Goal: Task Accomplishment & Management: Manage account settings

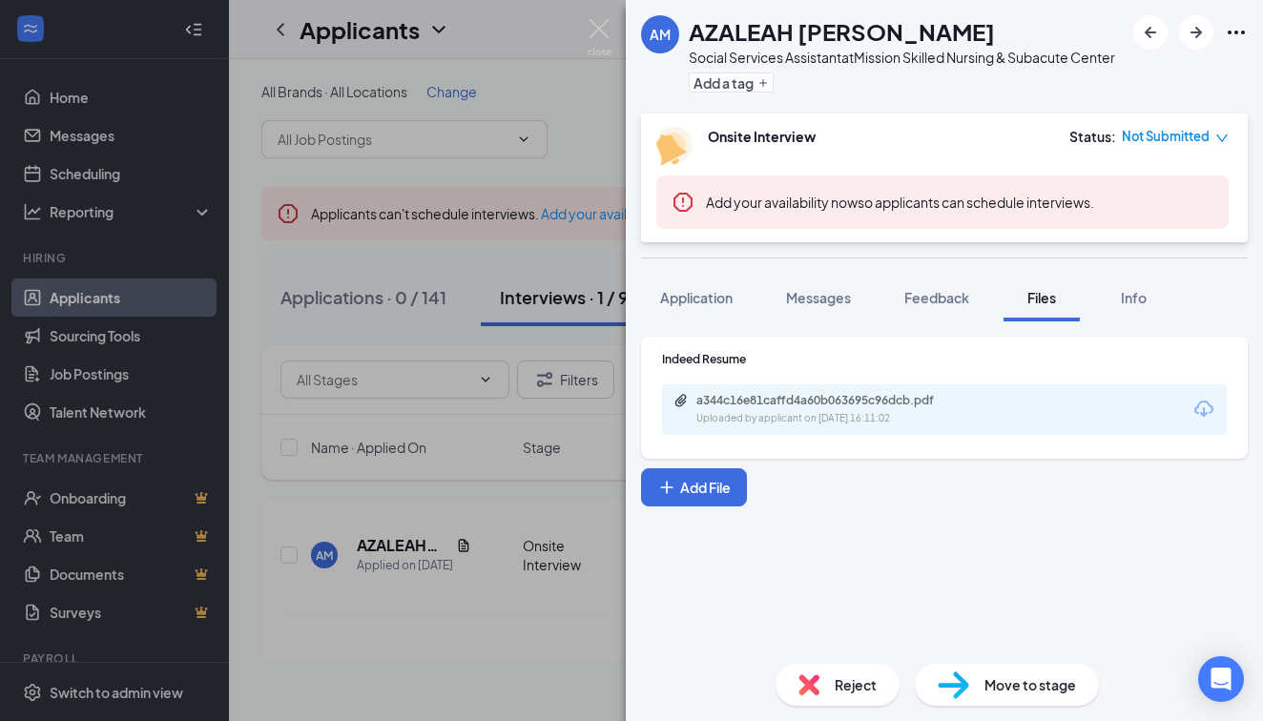
click at [345, 127] on div "AM AZALEAH [PERSON_NAME] Social Services Assistant at Mission Skilled Nursing &…" at bounding box center [631, 360] width 1263 height 721
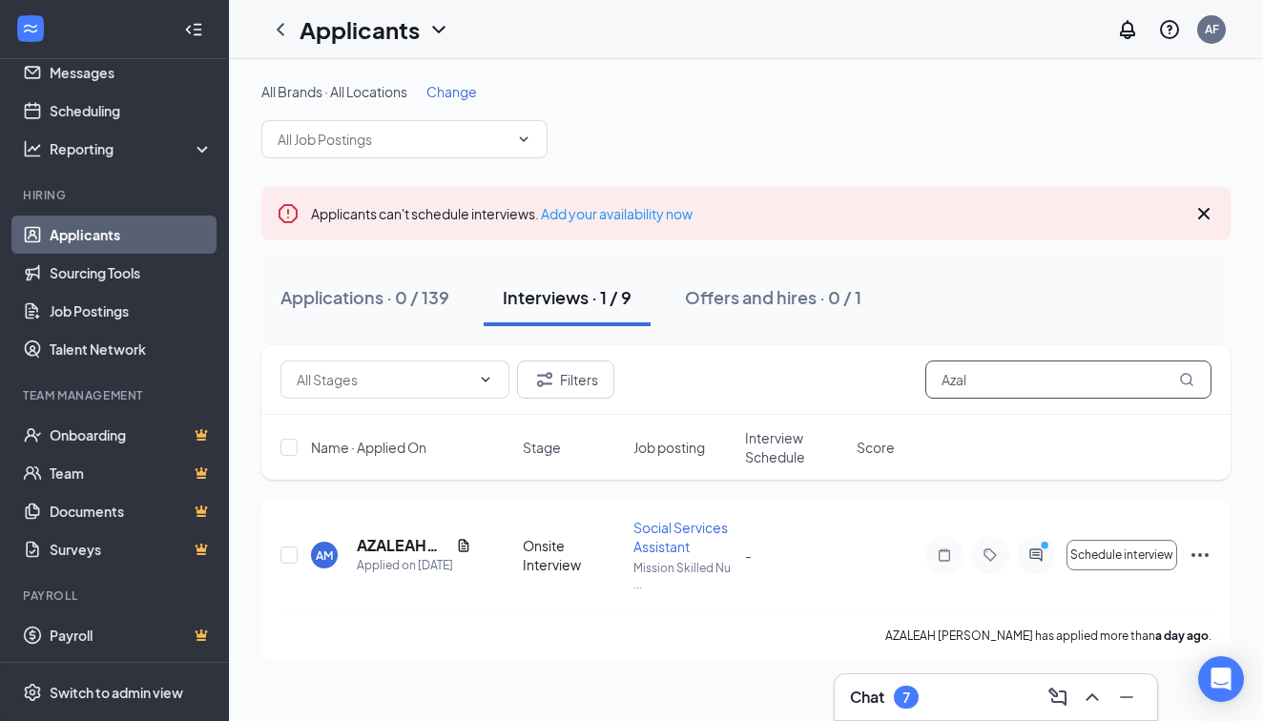
click at [1092, 385] on input "Azal" at bounding box center [1069, 380] width 286 height 38
type input "A"
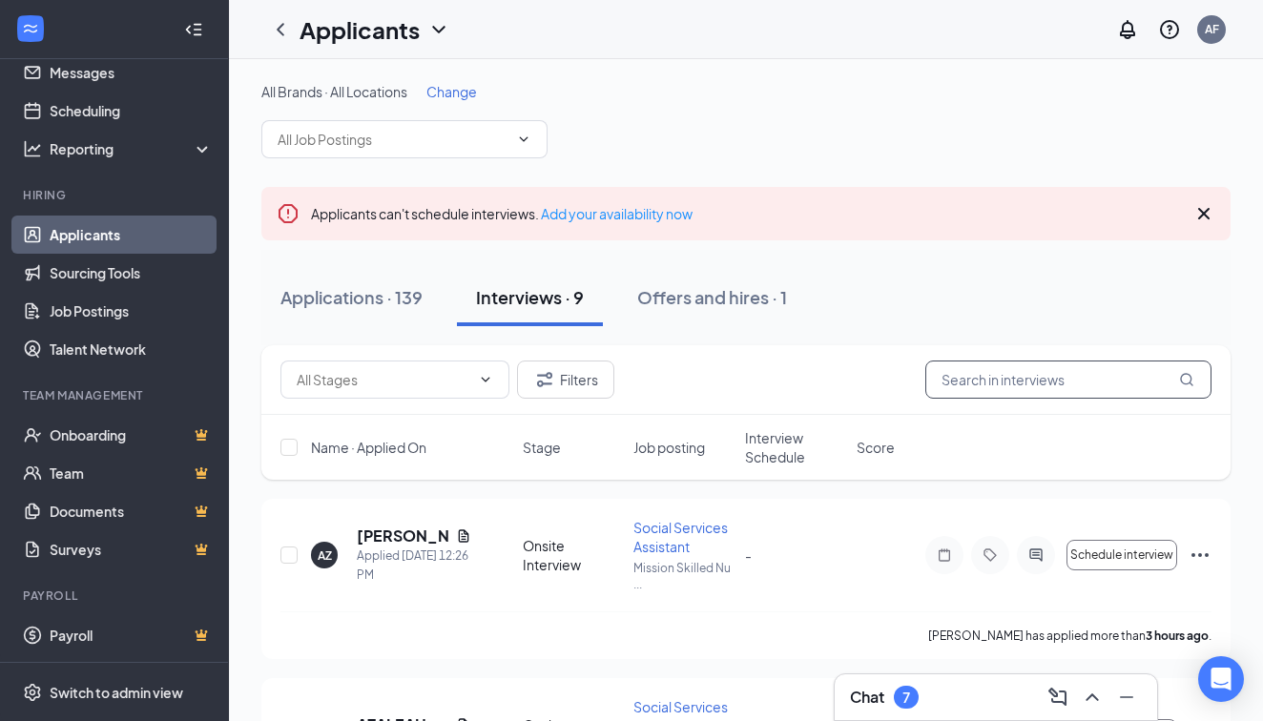
drag, startPoint x: 1092, startPoint y: 385, endPoint x: 1123, endPoint y: 259, distance: 129.8
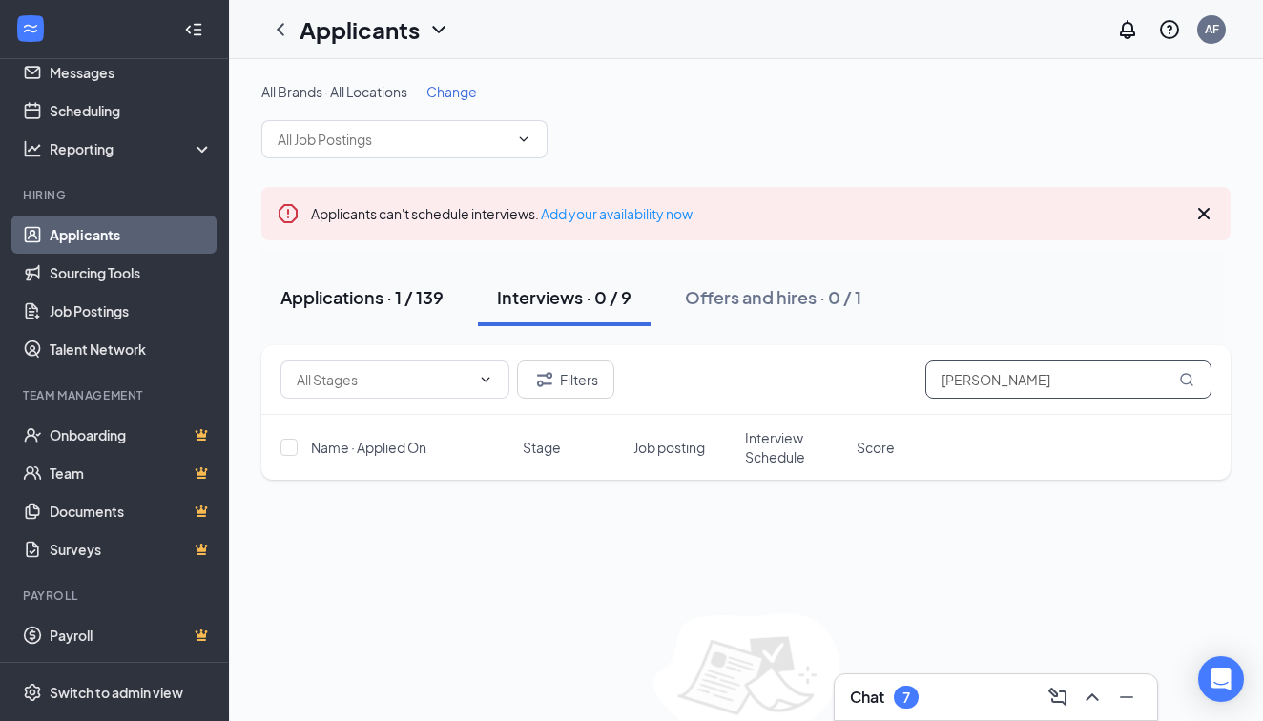
type input "[PERSON_NAME]"
click at [395, 313] on button "Applications · 1 / 139" at bounding box center [361, 297] width 201 height 57
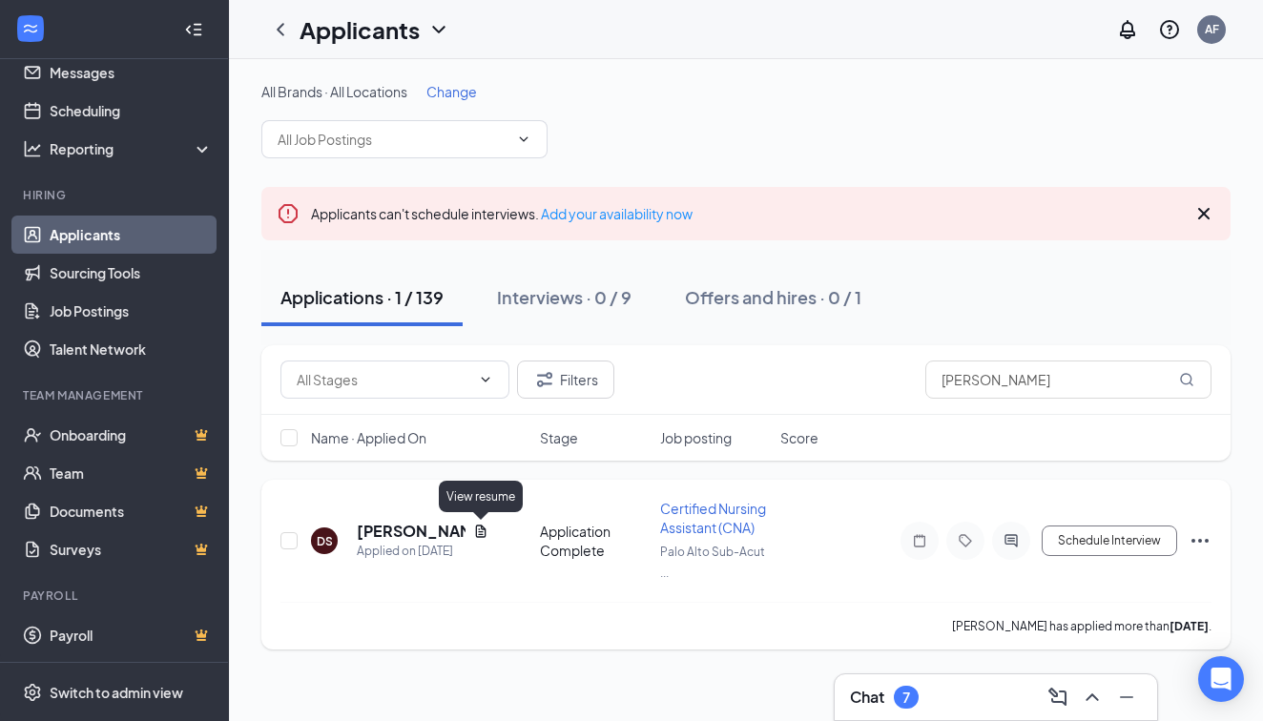
click at [467, 526] on div "[PERSON_NAME]" at bounding box center [423, 531] width 132 height 21
click at [479, 531] on icon "Document" at bounding box center [480, 531] width 15 height 15
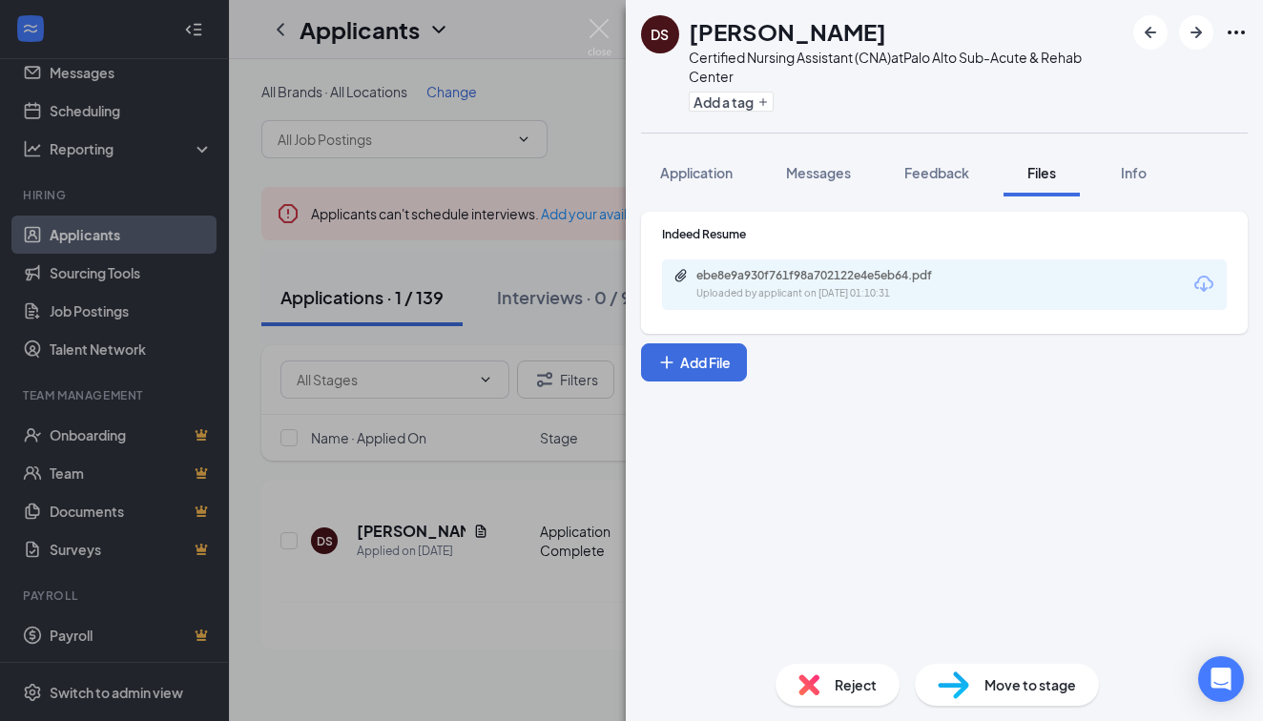
click at [796, 265] on div "ebe8e9a930f761f98a702122e4e5eb64.pdf Uploaded by applicant on [DATE] 01:10:31" at bounding box center [944, 285] width 565 height 51
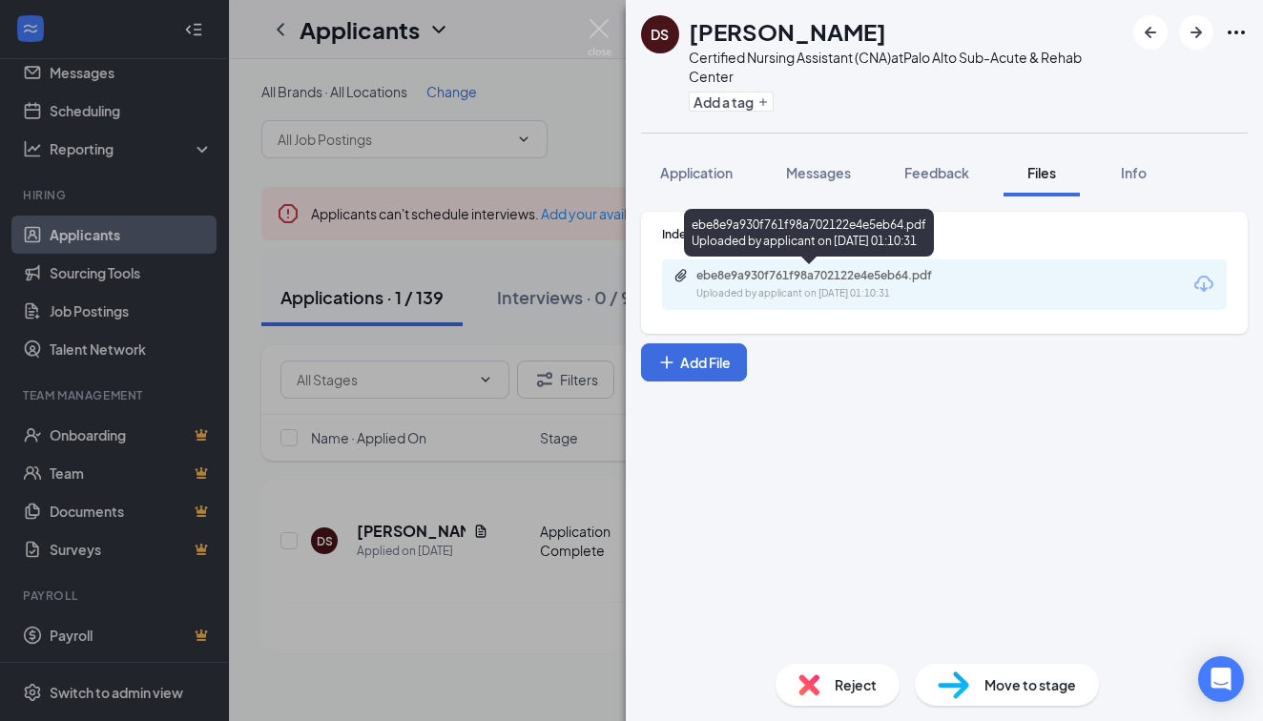
click at [797, 272] on div "ebe8e9a930f761f98a702122e4e5eb64.pdf" at bounding box center [830, 275] width 267 height 15
click at [309, 328] on div "DS [PERSON_NAME] Certified Nursing Assistant (CNA) at [GEOGRAPHIC_DATA] Sub-Acu…" at bounding box center [631, 360] width 1263 height 721
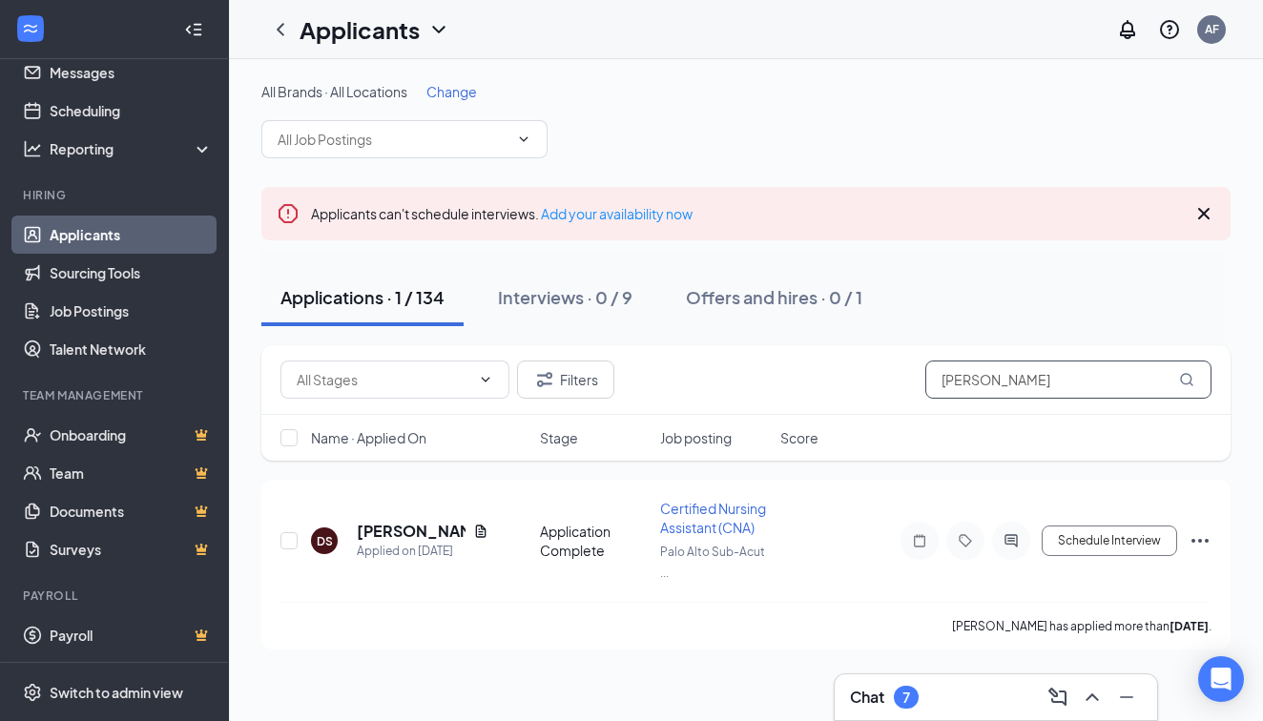
click at [1042, 379] on input "[PERSON_NAME]" at bounding box center [1069, 380] width 286 height 38
type input "D"
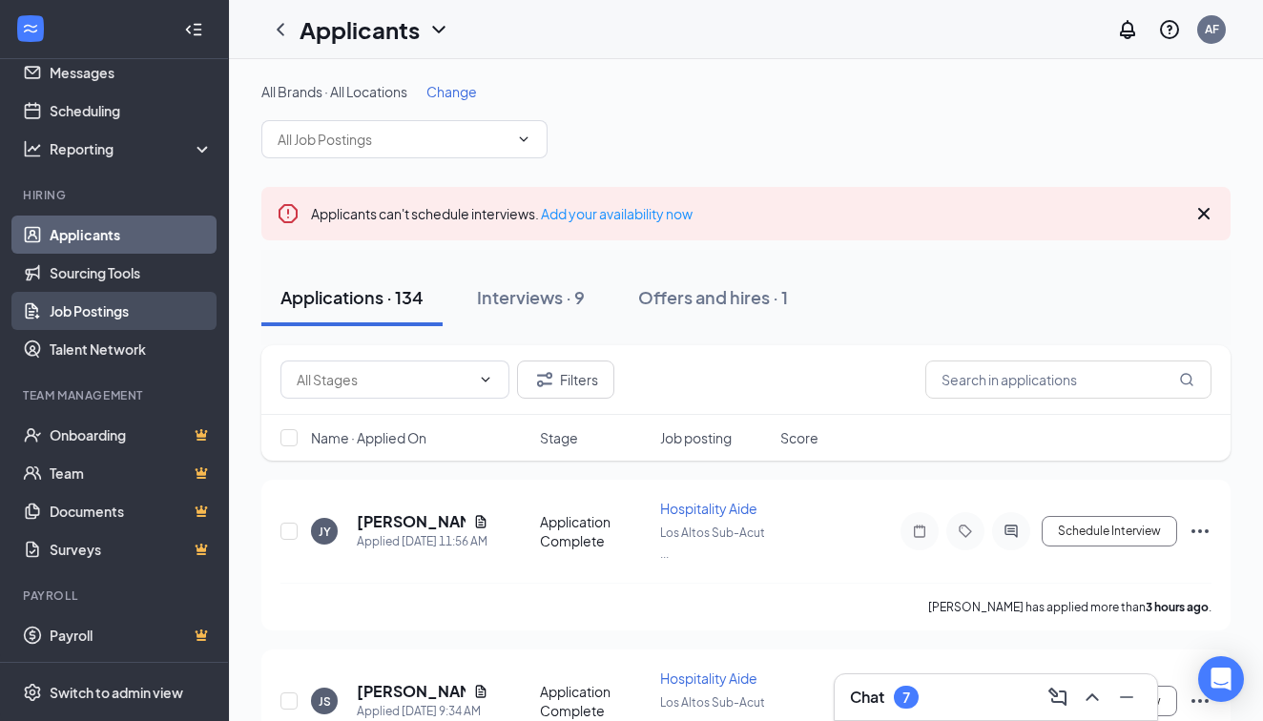
click at [150, 313] on link "Job Postings" at bounding box center [131, 311] width 163 height 38
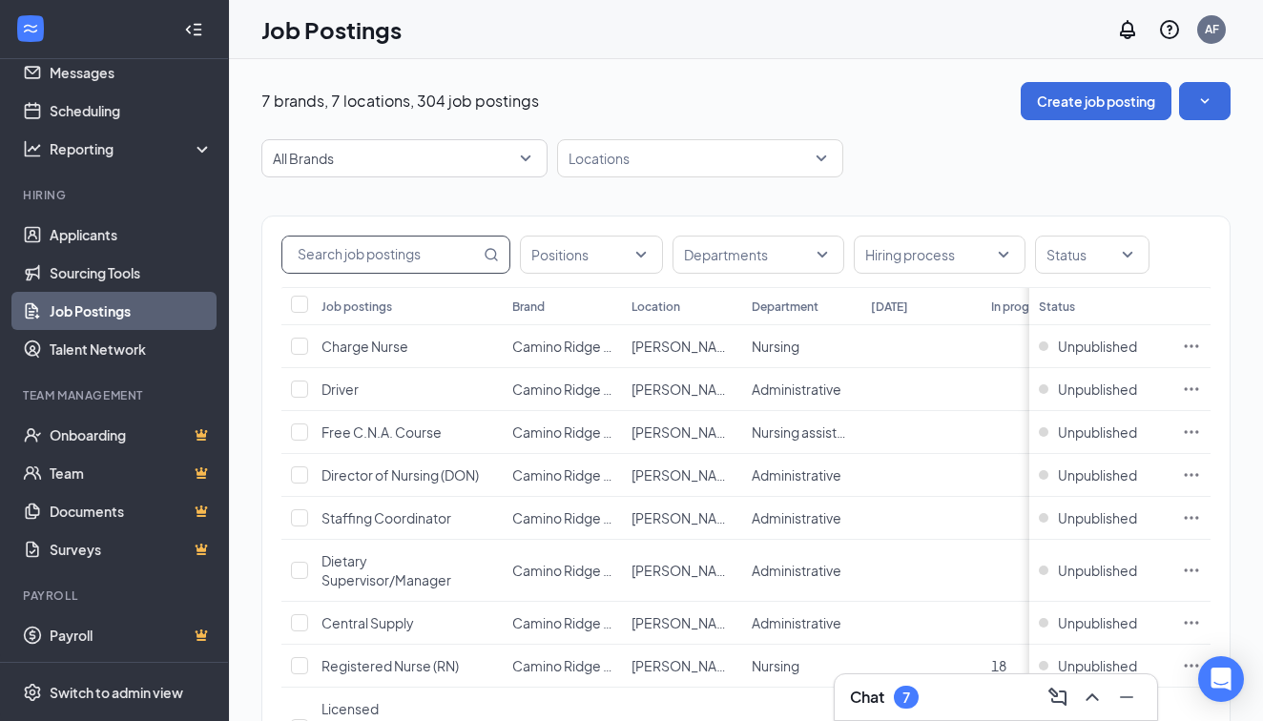
click at [419, 263] on input "text" at bounding box center [381, 255] width 198 height 36
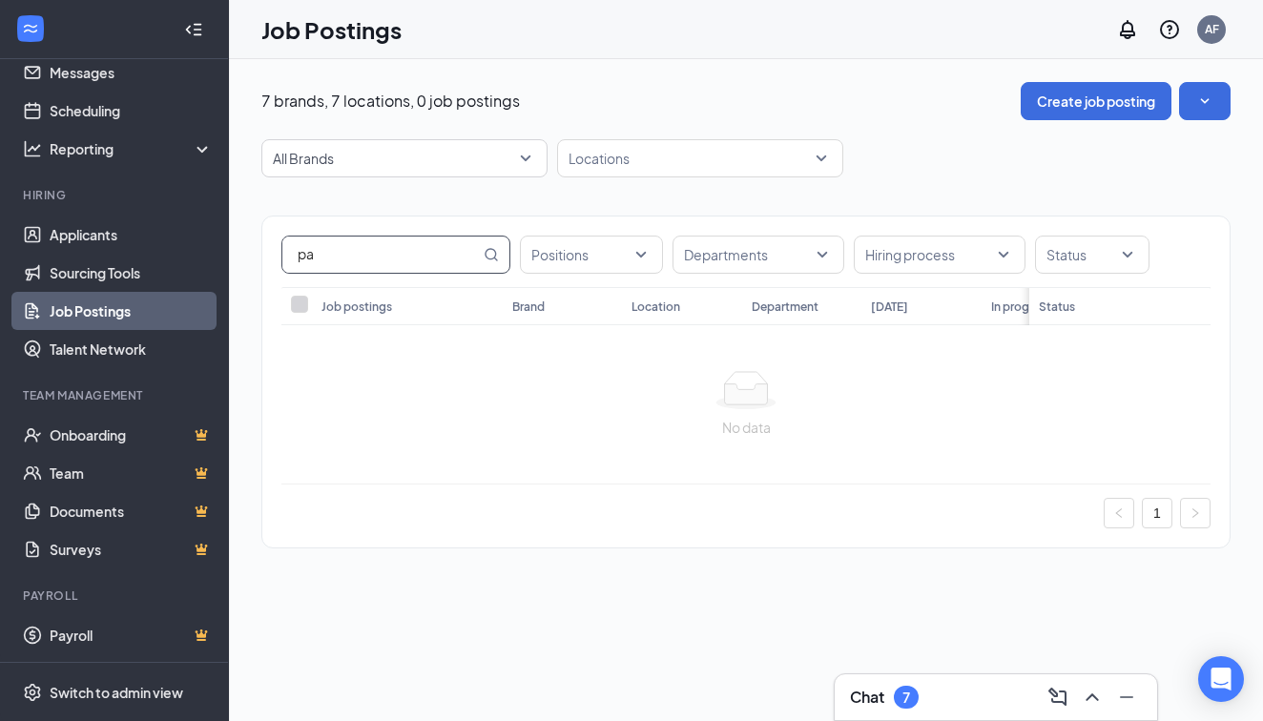
type input "p"
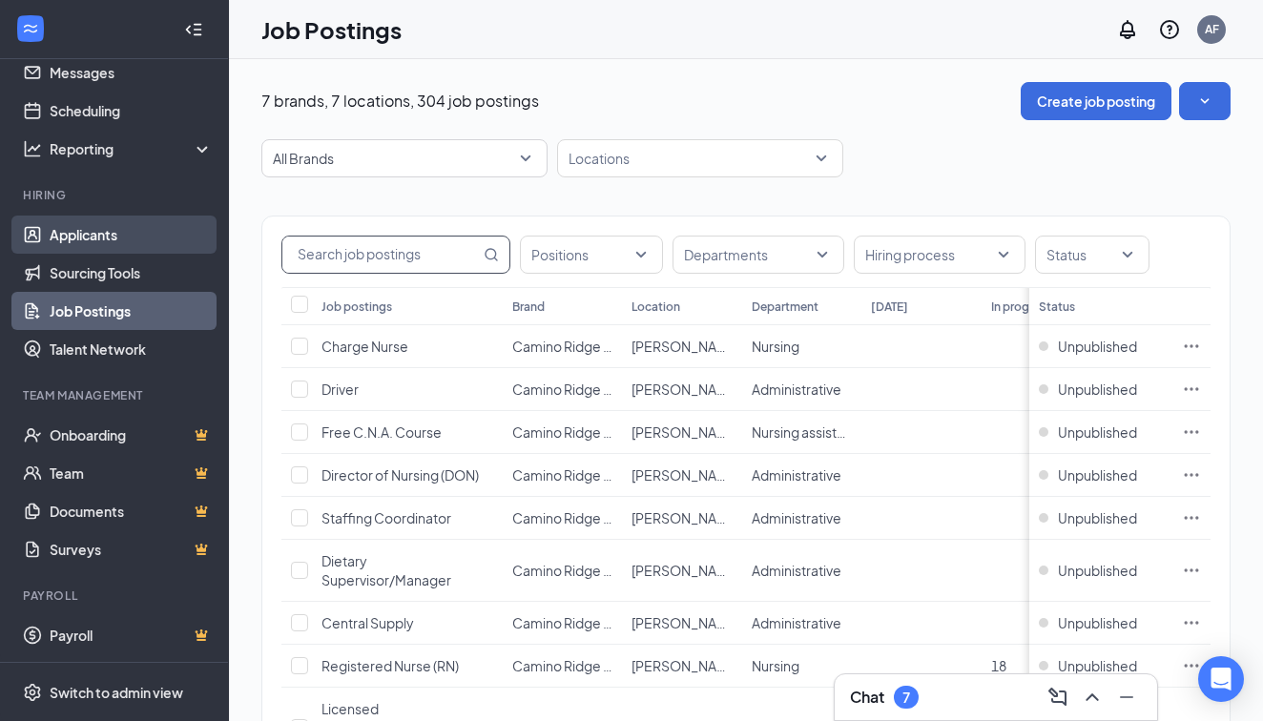
click at [92, 219] on link "Applicants" at bounding box center [131, 235] width 163 height 38
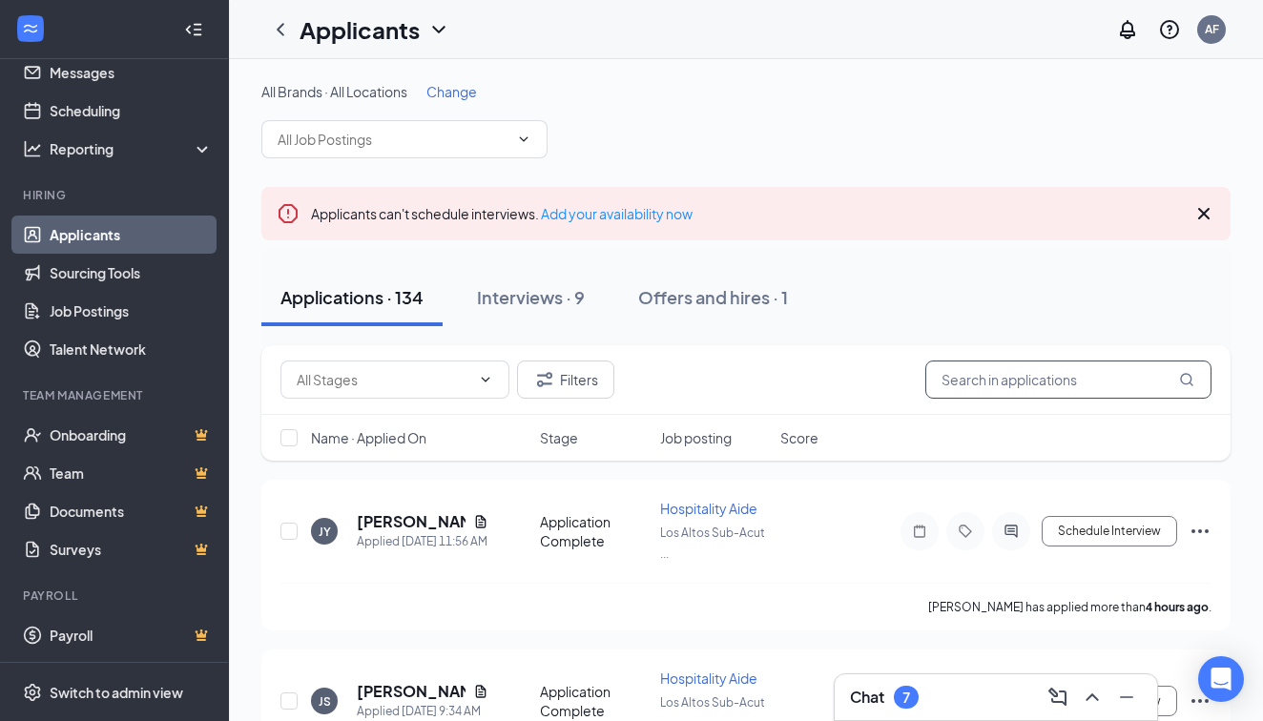
click at [1157, 368] on input "text" at bounding box center [1069, 380] width 286 height 38
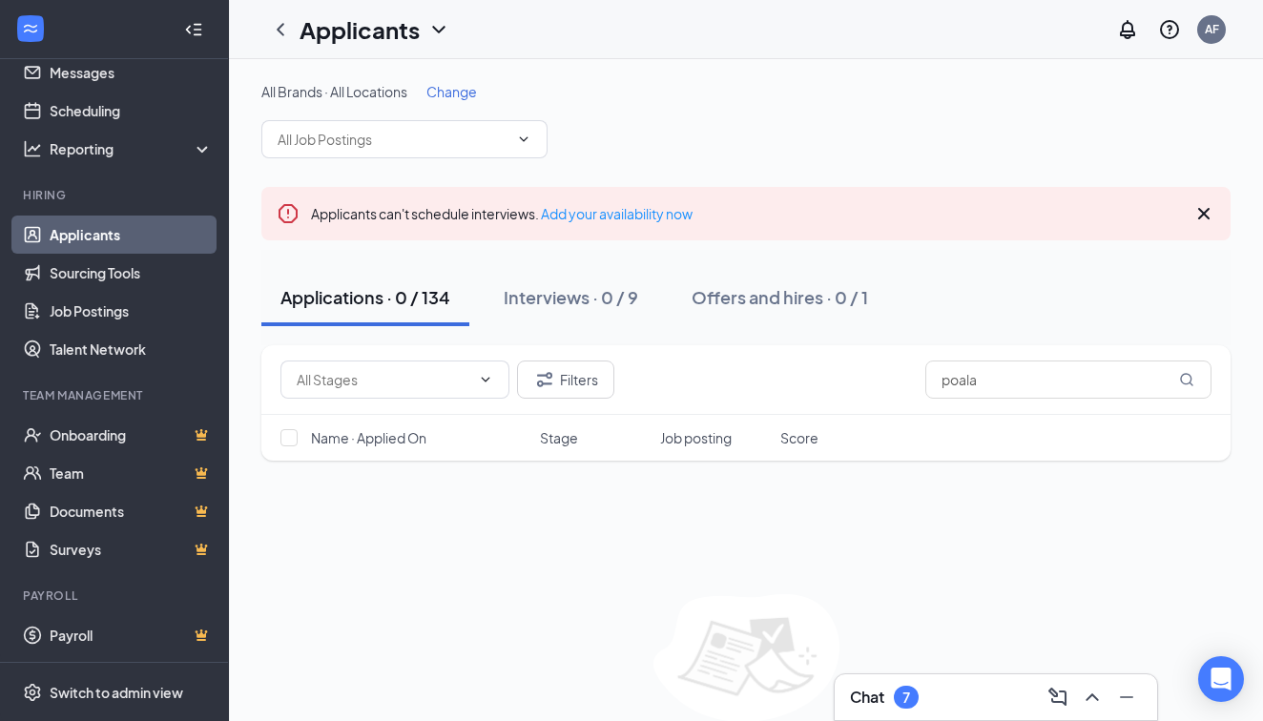
click at [1040, 447] on div "Name · Applied On Stage Job posting Score" at bounding box center [746, 438] width 970 height 46
click at [1035, 396] on input "poala" at bounding box center [1069, 380] width 286 height 38
type input "p"
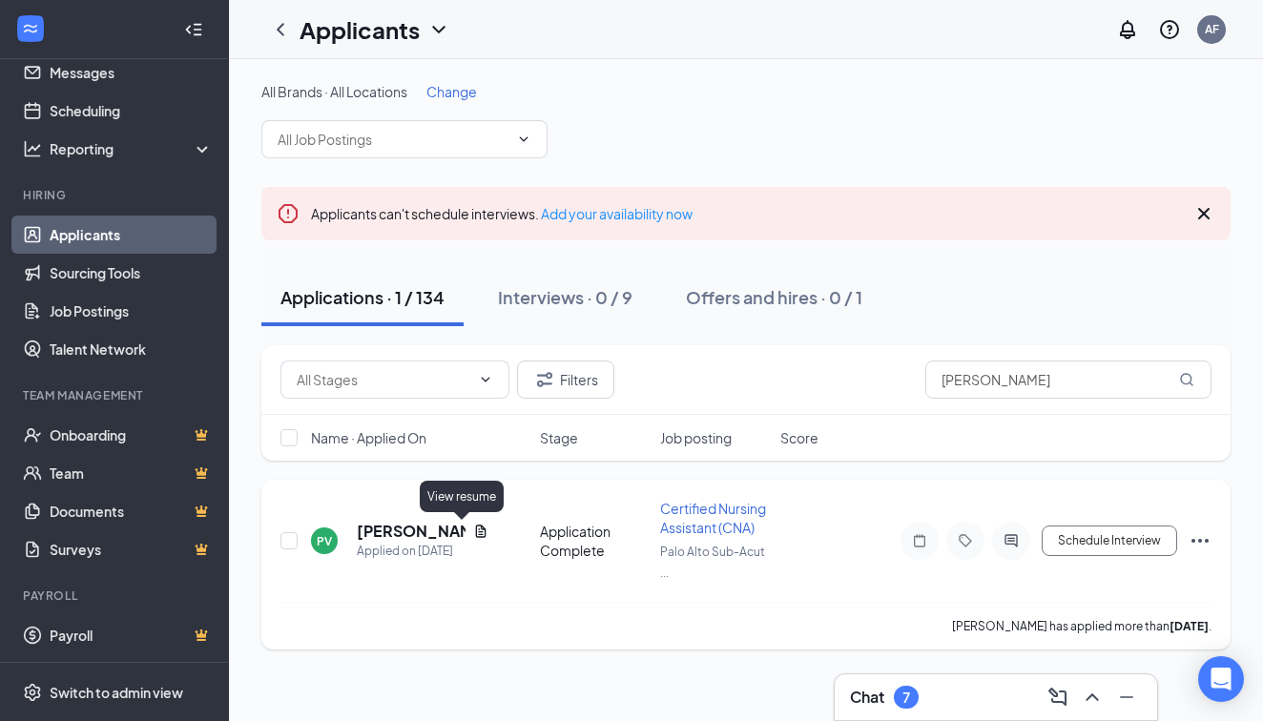
click at [476, 527] on icon "Document" at bounding box center [481, 531] width 10 height 12
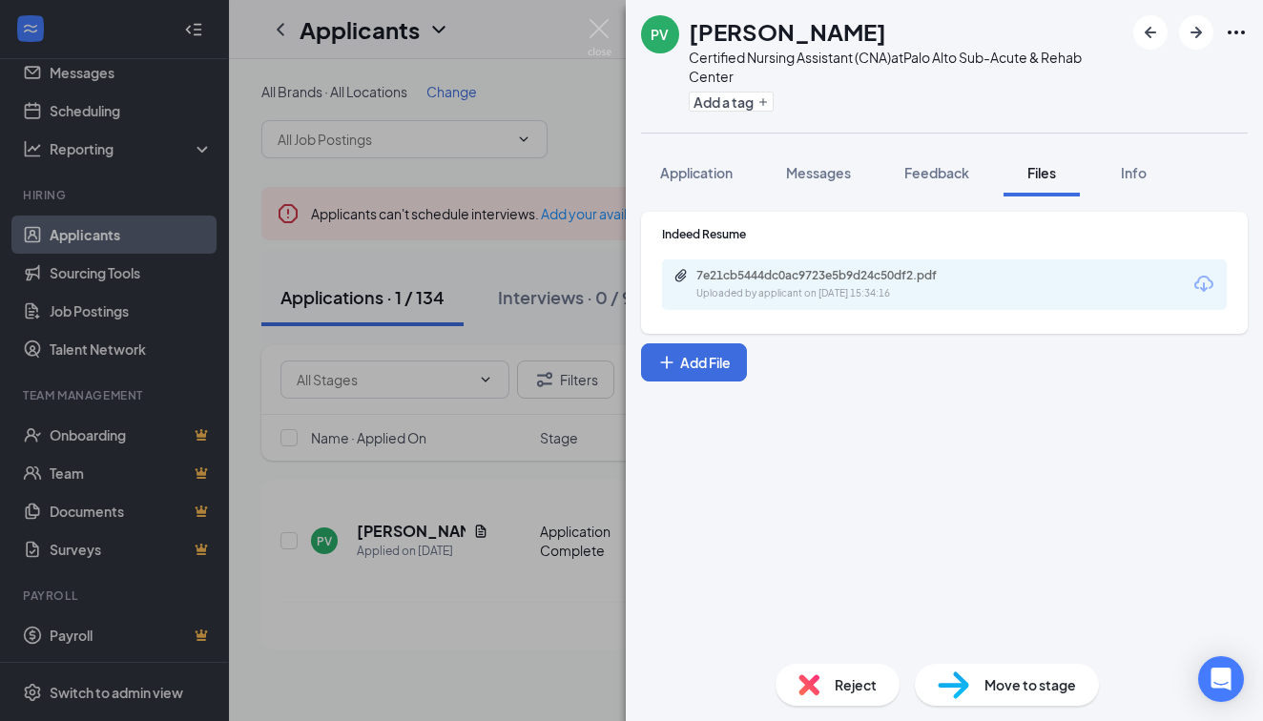
click at [850, 289] on div "Uploaded by applicant on [DATE] 15:34:16" at bounding box center [840, 293] width 286 height 15
click at [349, 198] on div "PV [PERSON_NAME] Certified Nursing Assistant (CNA) at [GEOGRAPHIC_DATA] Sub-Acu…" at bounding box center [631, 360] width 1263 height 721
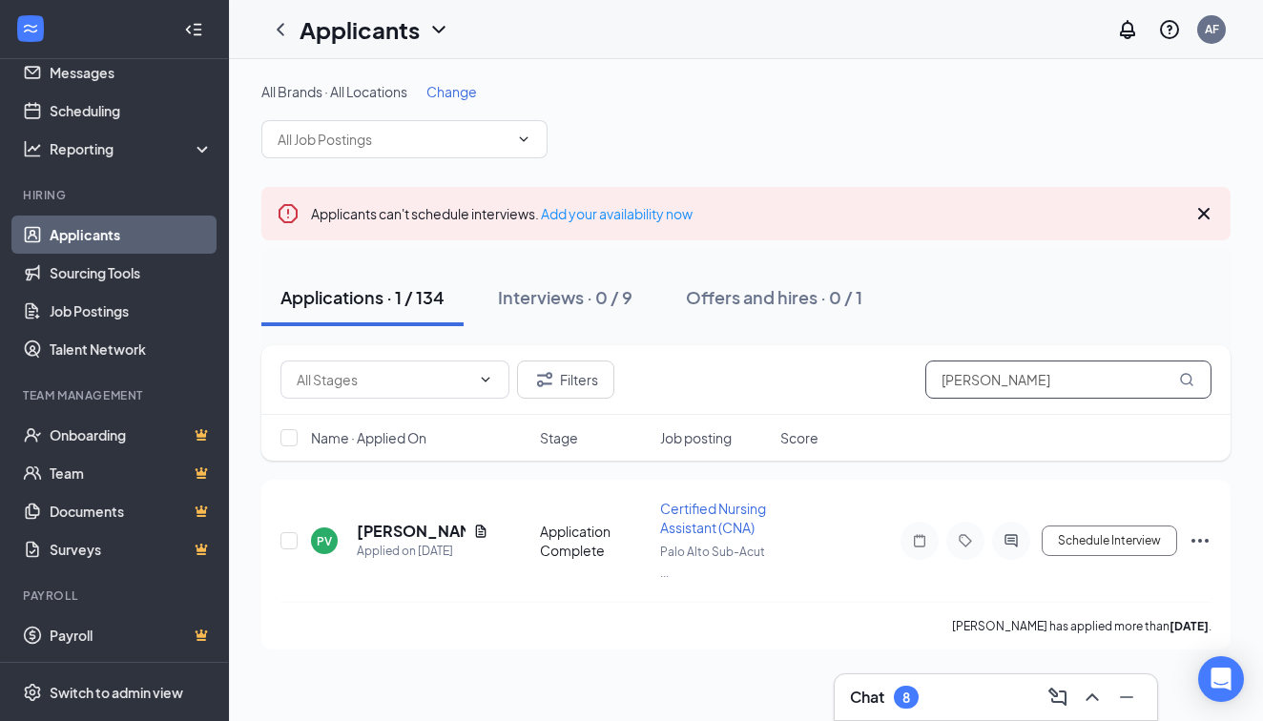
click at [1060, 377] on input "[PERSON_NAME]" at bounding box center [1069, 380] width 286 height 38
type input "p"
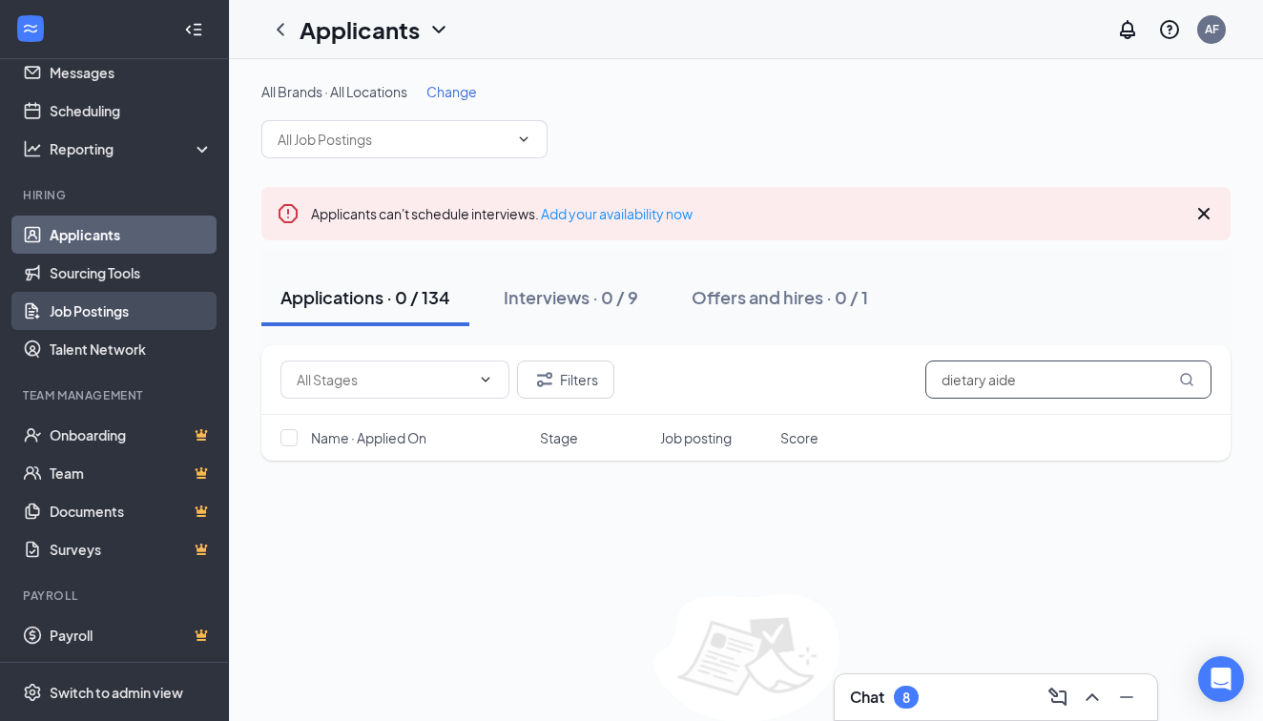
type input "dietary aide"
click at [131, 302] on link "Job Postings" at bounding box center [131, 311] width 163 height 38
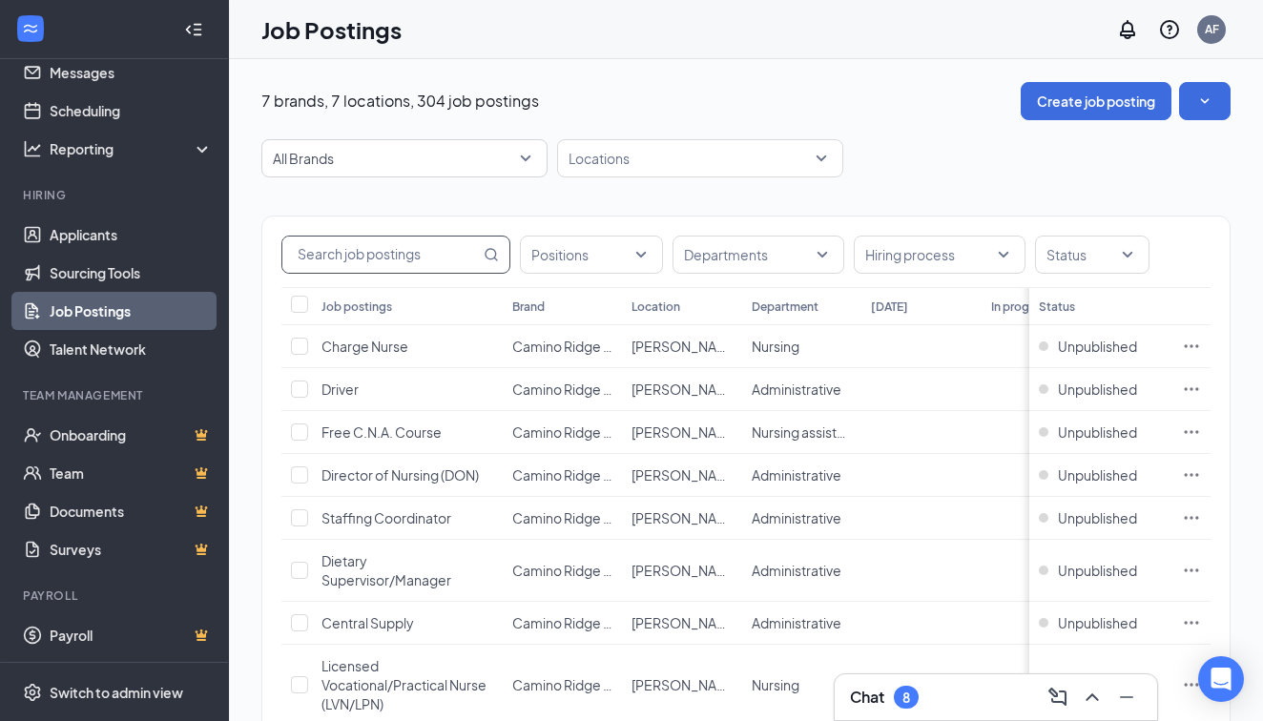
click at [391, 256] on input "text" at bounding box center [381, 255] width 198 height 36
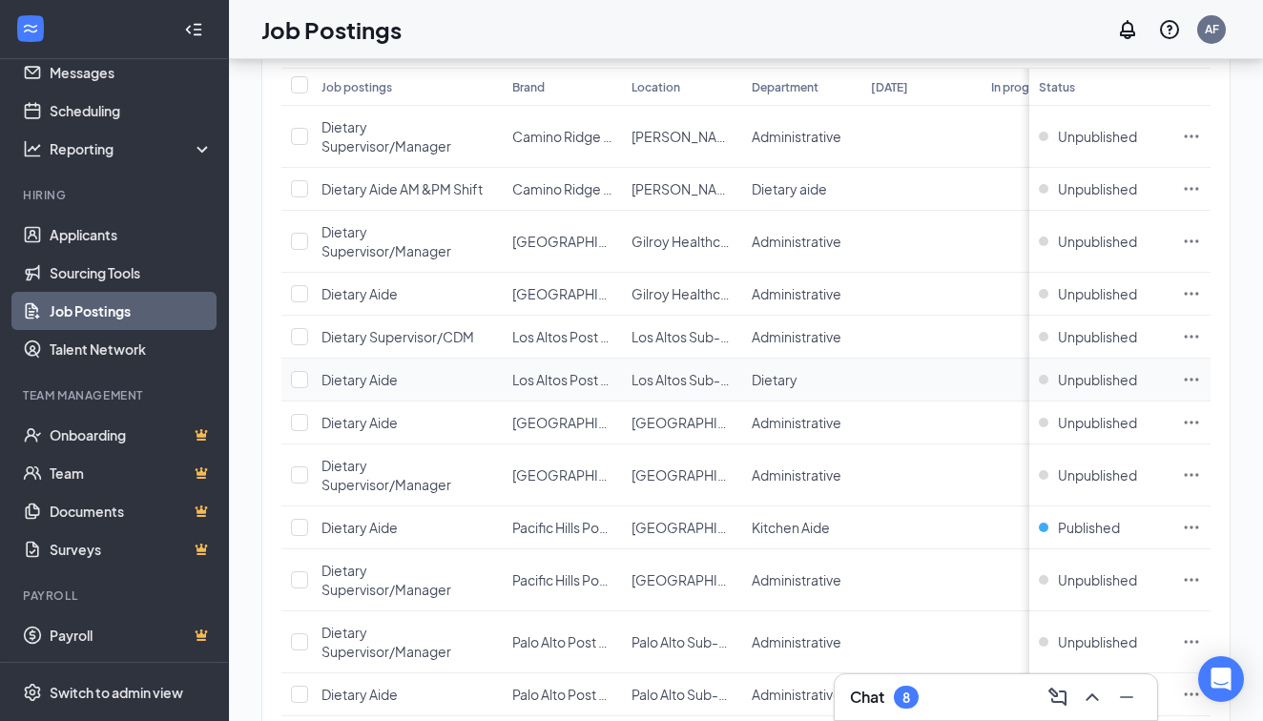
scroll to position [219, 0]
type input "dietary"
click at [1118, 187] on span "Unpublished" at bounding box center [1097, 188] width 79 height 19
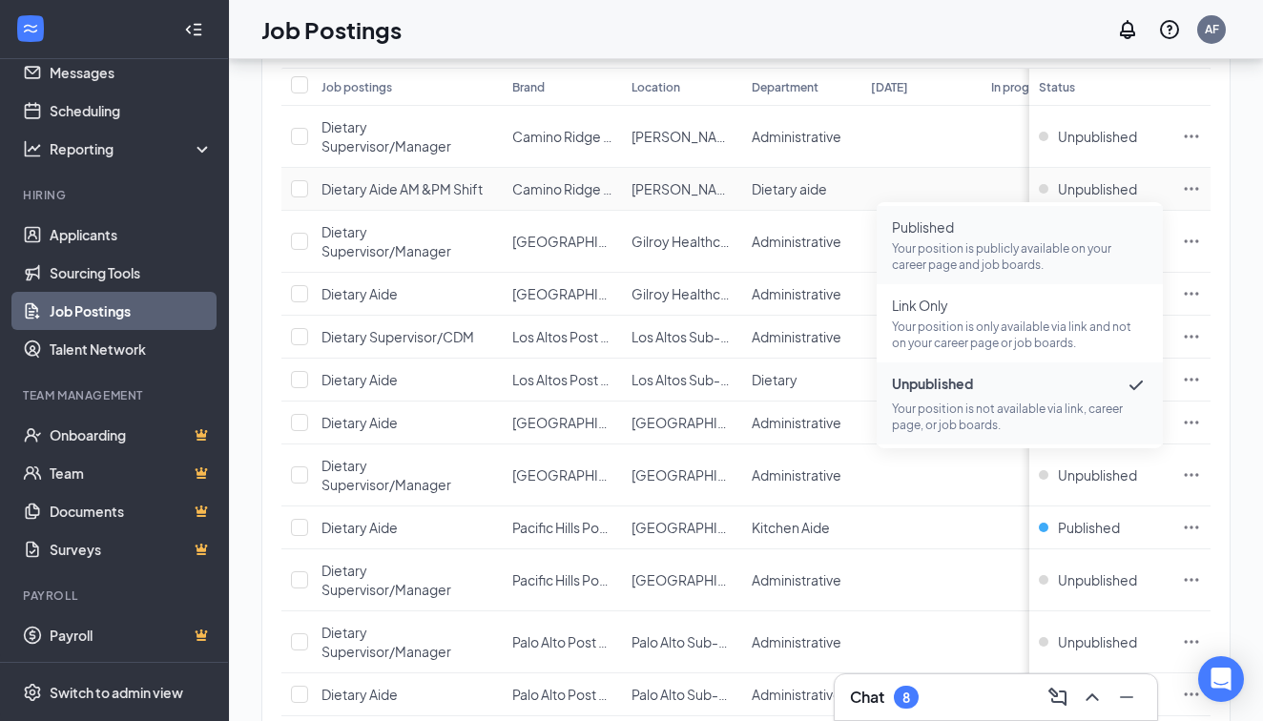
click at [1058, 219] on span "Published" at bounding box center [1020, 227] width 256 height 19
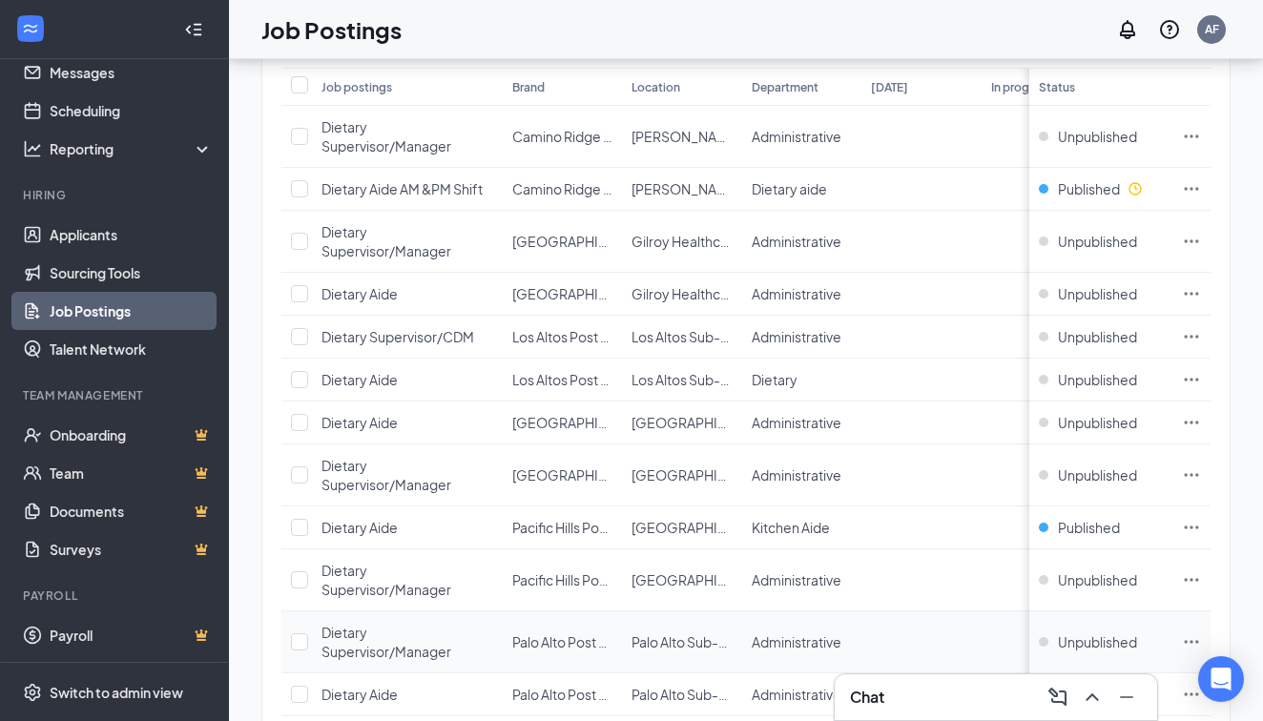
scroll to position [227, 0]
